Goal: Register for event/course

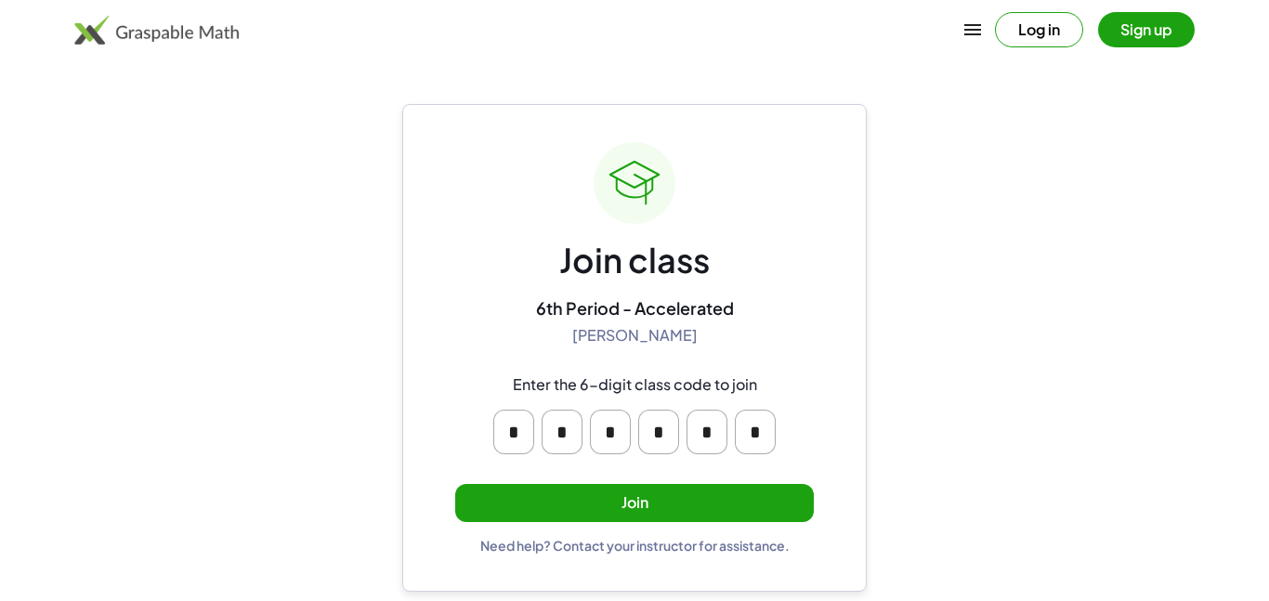
click at [507, 439] on input "*" at bounding box center [513, 432] width 41 height 45
type input "*"
click at [594, 492] on button "Join" at bounding box center [634, 503] width 359 height 38
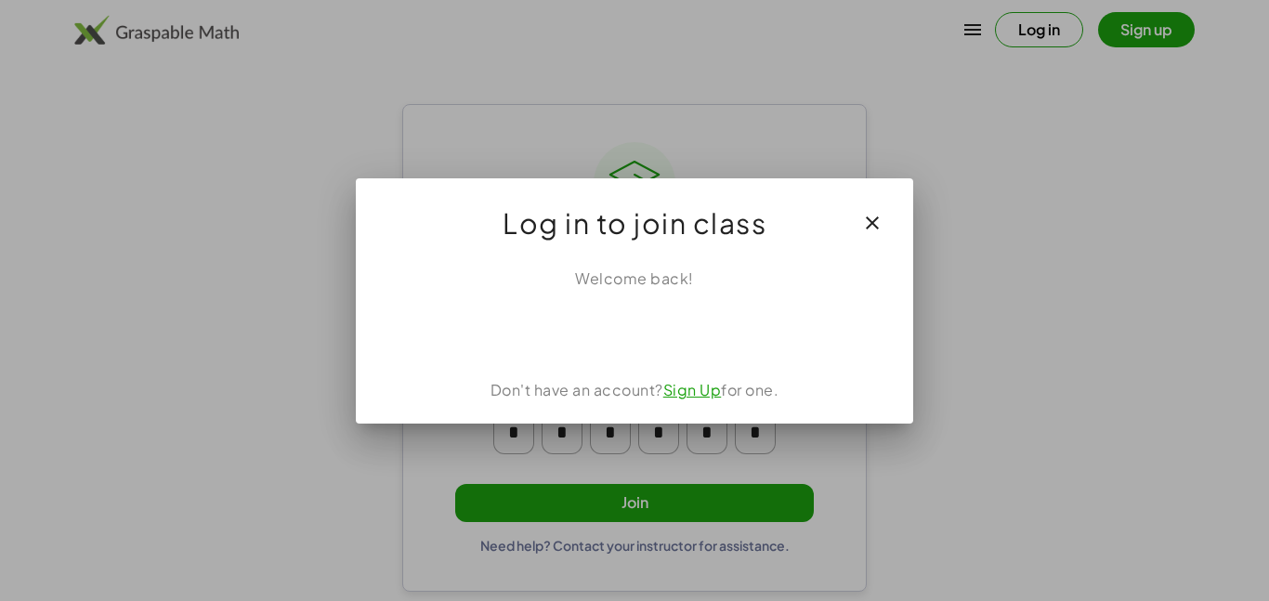
click at [412, 25] on div at bounding box center [634, 300] width 1269 height 601
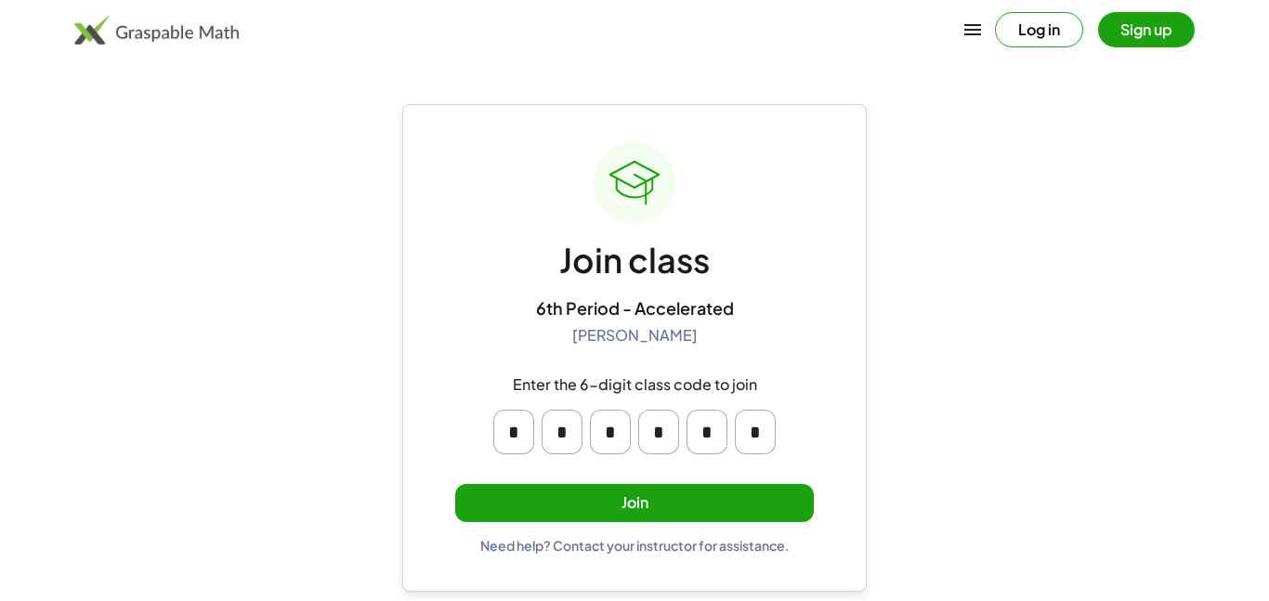
click at [588, 513] on button "Join" at bounding box center [634, 503] width 359 height 38
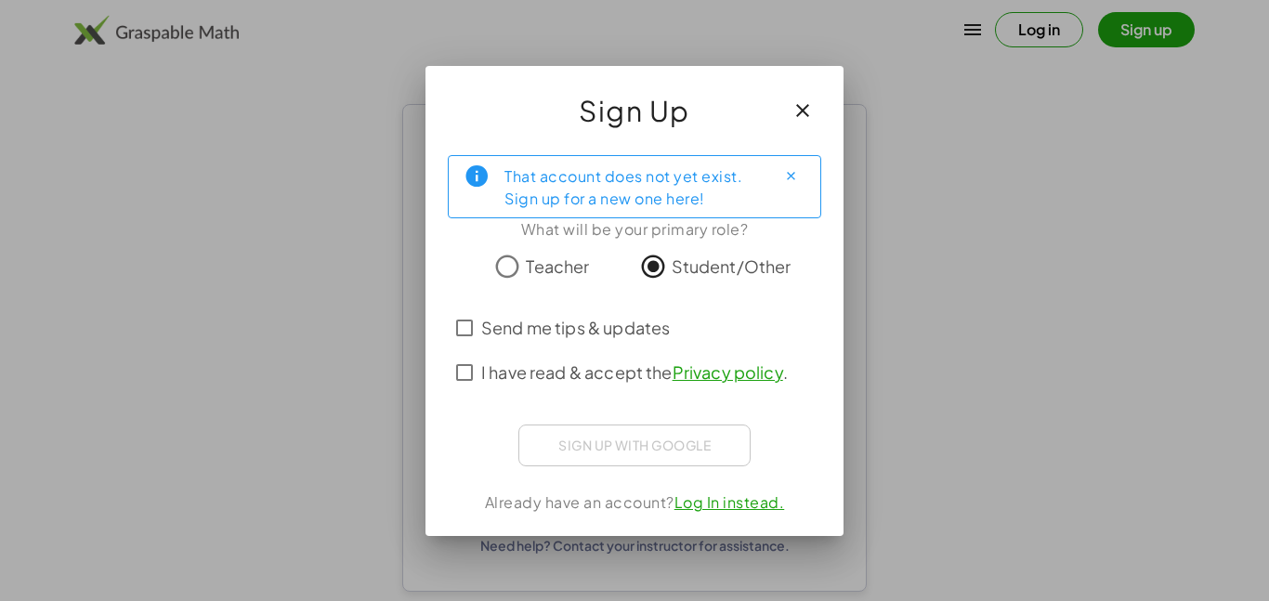
click at [568, 442] on div "Sign up with Google Sign in with Google Sign in with Google. Opens in new tab" at bounding box center [634, 446] width 232 height 42
click at [808, 102] on icon "button" at bounding box center [803, 110] width 22 height 22
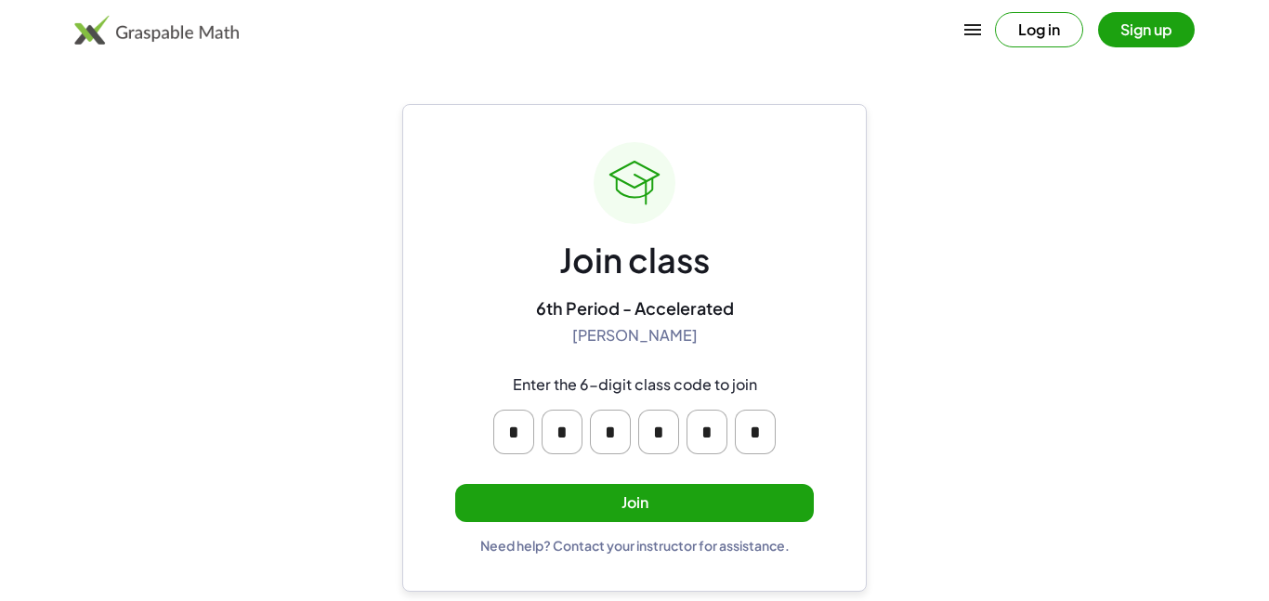
click at [557, 493] on button "Join" at bounding box center [634, 503] width 359 height 38
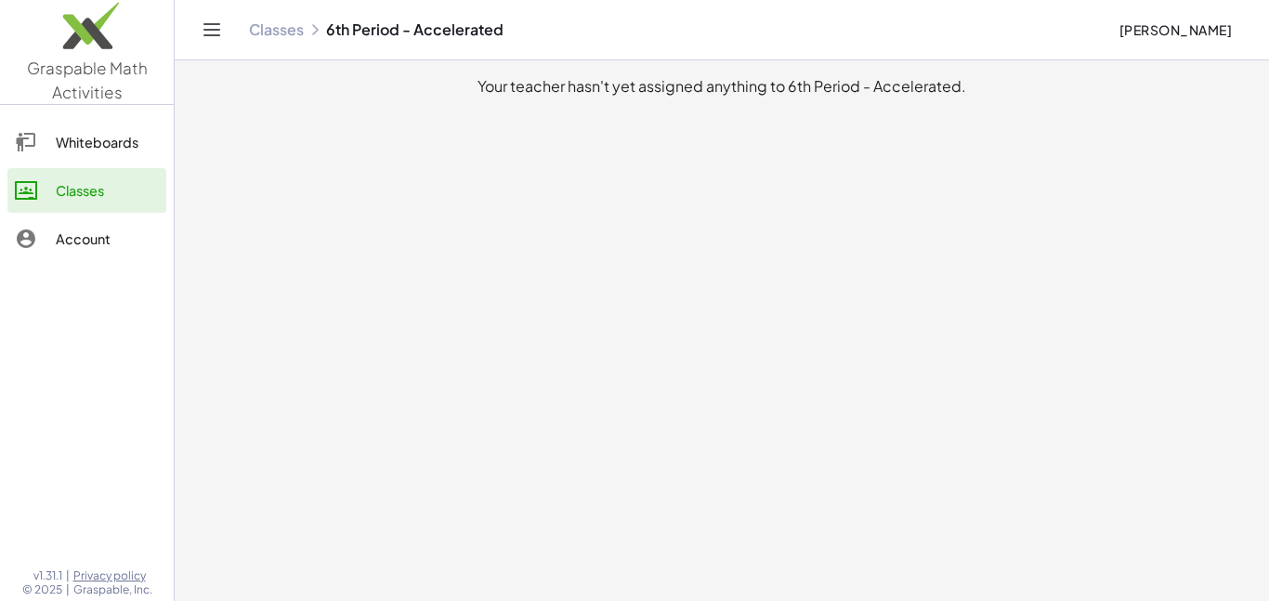
click at [75, 132] on div "Whiteboards" at bounding box center [107, 142] width 103 height 22
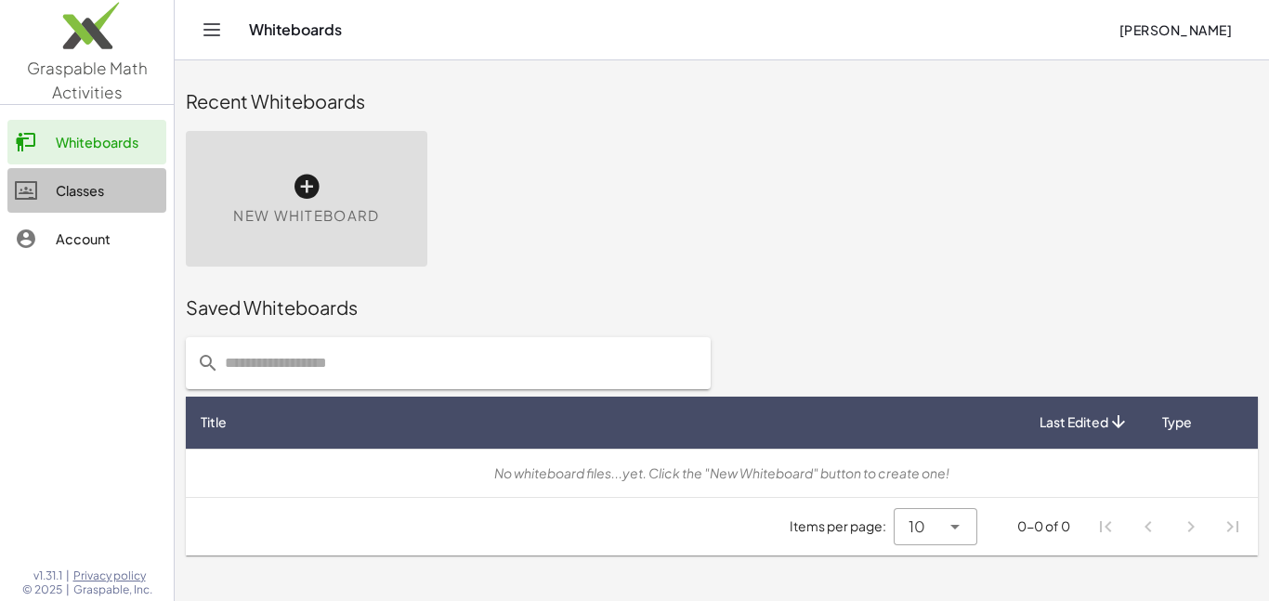
click at [87, 179] on div "Classes" at bounding box center [107, 190] width 103 height 22
